Goal: Book appointment/travel/reservation

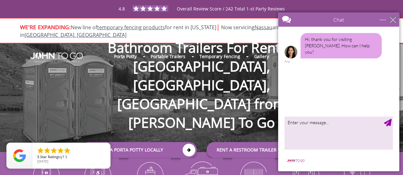
click at [393, 18] on div "close" at bounding box center [392, 20] width 6 height 6
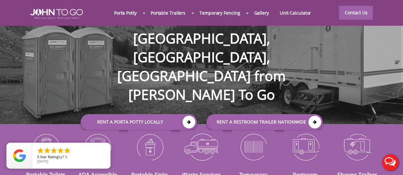
scroll to position [28, 0]
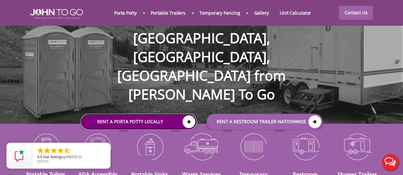
click at [174, 114] on link "Rent a Porta Potty Locally" at bounding box center [139, 122] width 116 height 16
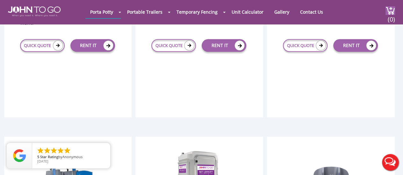
scroll to position [262, 0]
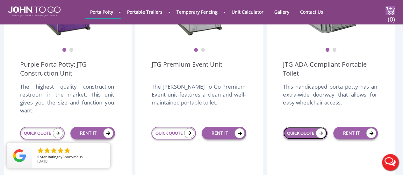
click at [304, 127] on link "QUICK QUOTE" at bounding box center [305, 133] width 45 height 13
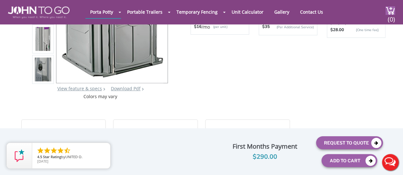
scroll to position [139, 0]
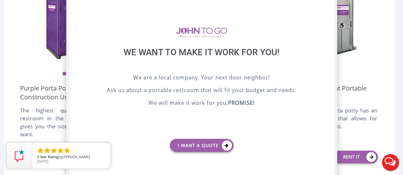
click at [328, 4] on div "X" at bounding box center [328, 1] width 10 height 11
